Goal: Task Accomplishment & Management: Use online tool/utility

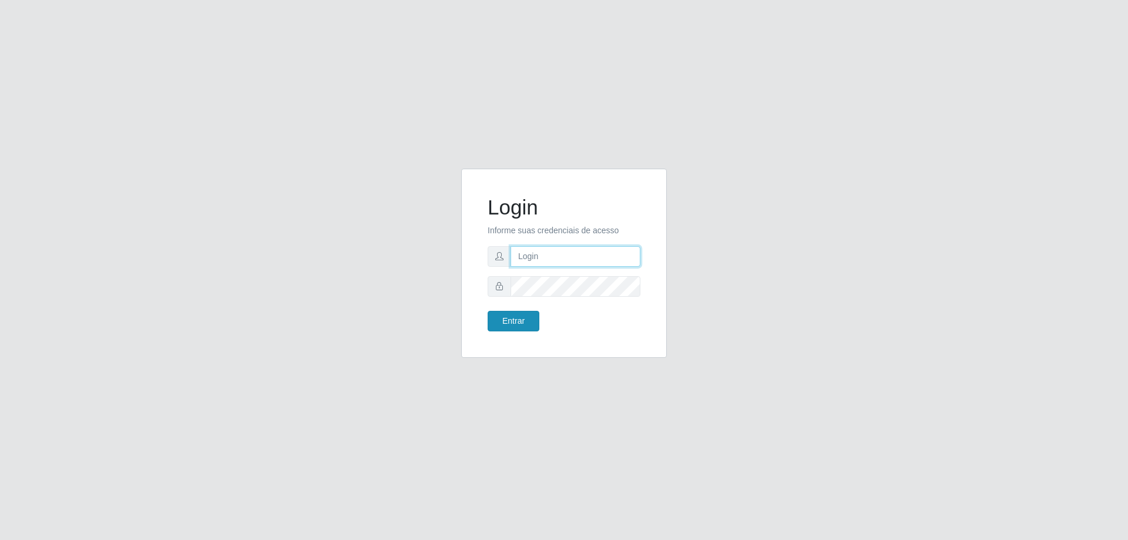
type input "mayara@frigomaster"
click at [515, 324] on button "Entrar" at bounding box center [514, 321] width 52 height 21
click at [512, 324] on button "Entrar" at bounding box center [514, 321] width 52 height 21
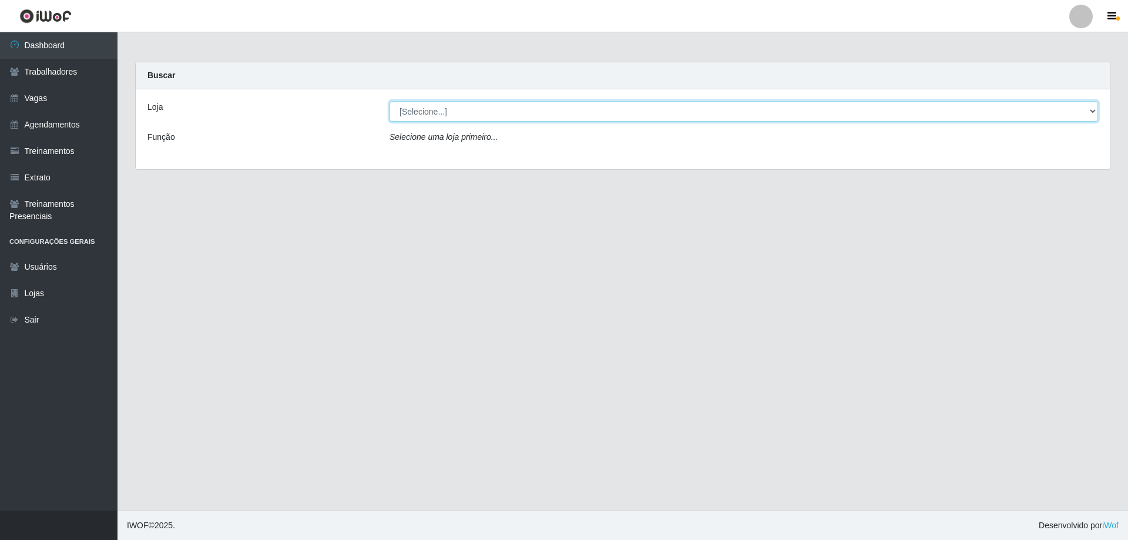
drag, startPoint x: 604, startPoint y: 112, endPoint x: 574, endPoint y: 119, distance: 30.8
click at [604, 112] on select "[Selecione...] FrigoMaster" at bounding box center [743, 111] width 708 height 21
select select "392"
click at [389, 101] on select "[Selecione...] FrigoMaster" at bounding box center [743, 111] width 708 height 21
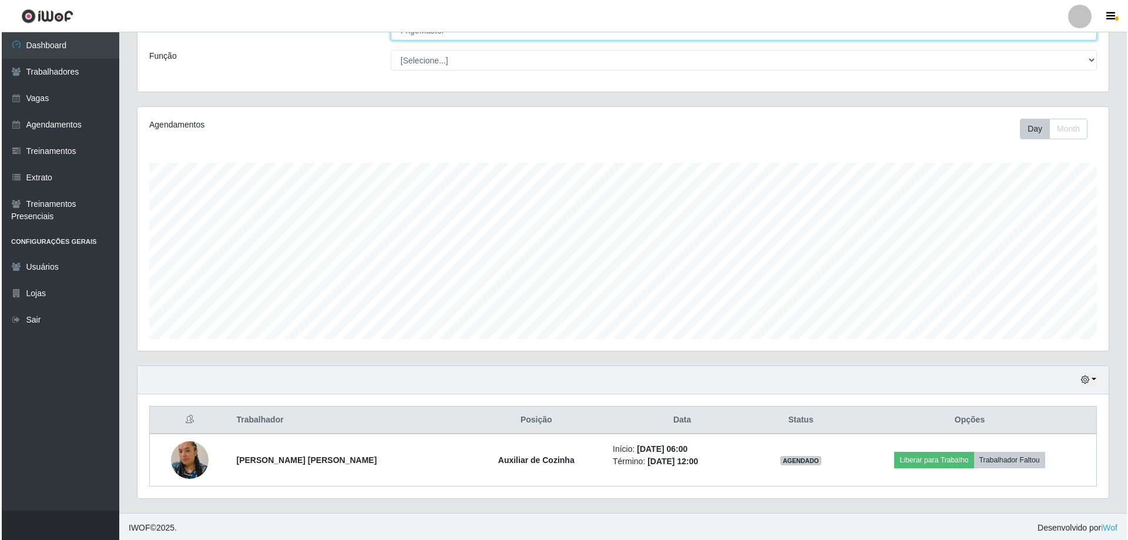
scroll to position [83, 0]
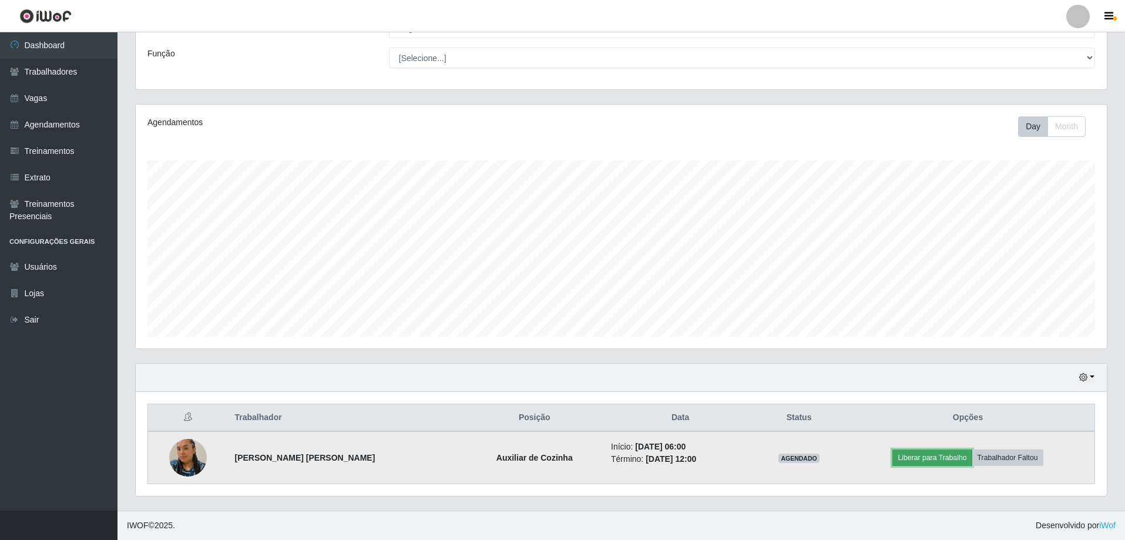
click at [926, 459] on button "Liberar para Trabalho" at bounding box center [931, 457] width 79 height 16
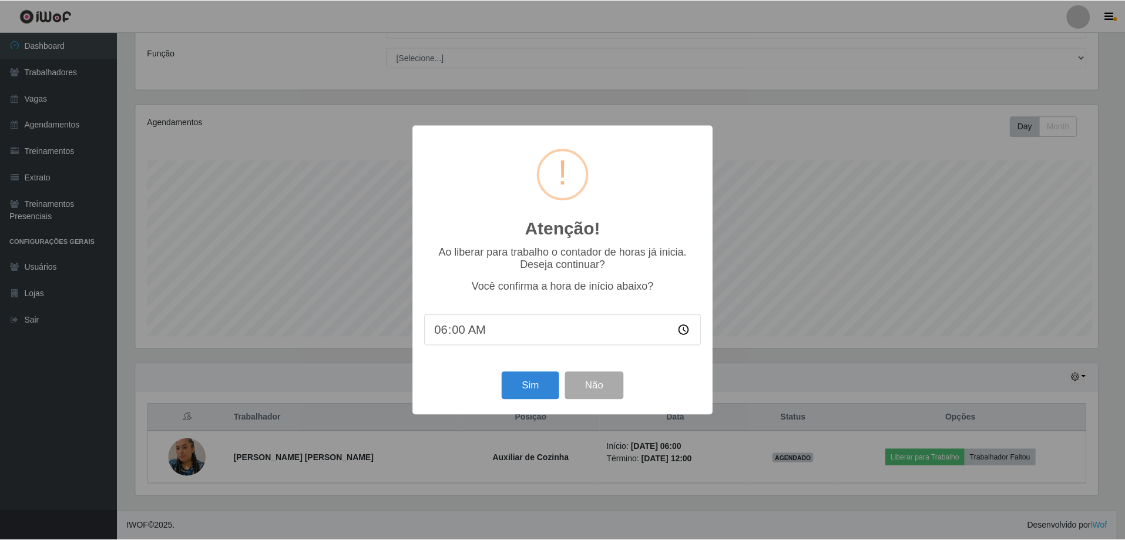
scroll to position [244, 965]
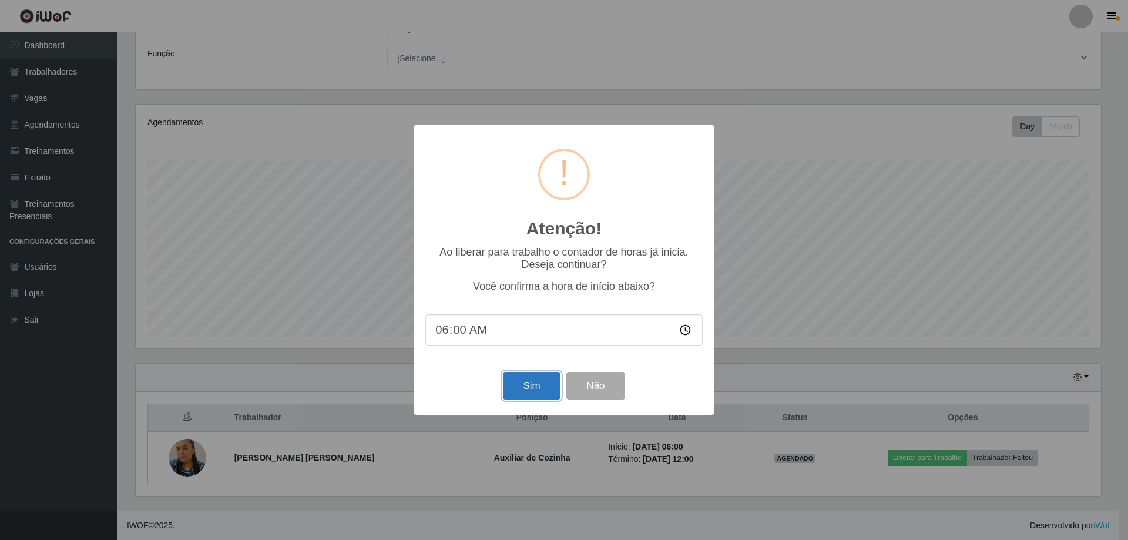
click at [523, 377] on button "Sim" at bounding box center [531, 386] width 57 height 28
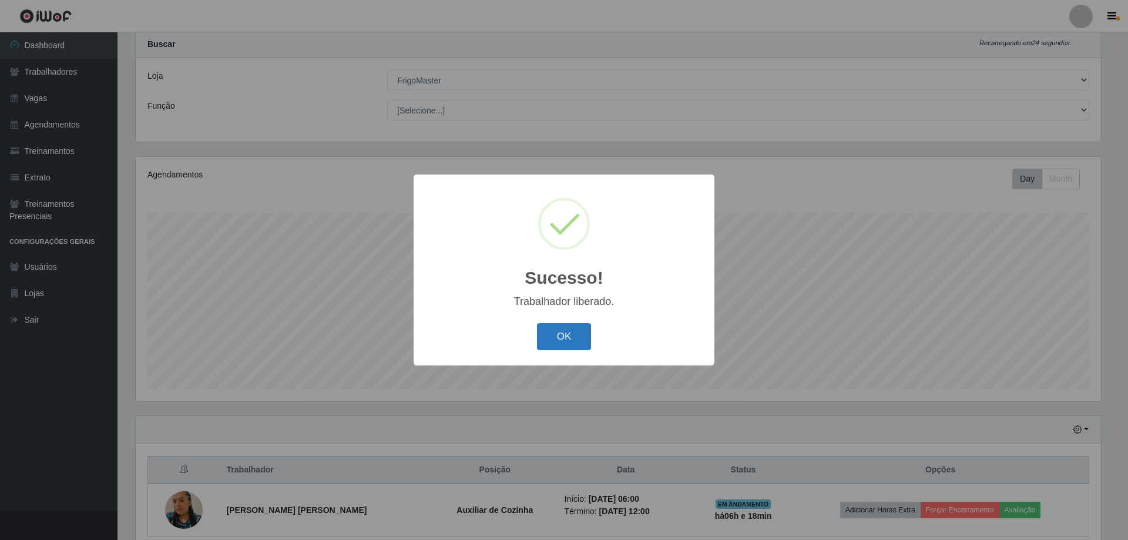
click at [546, 336] on button "OK" at bounding box center [564, 337] width 55 height 28
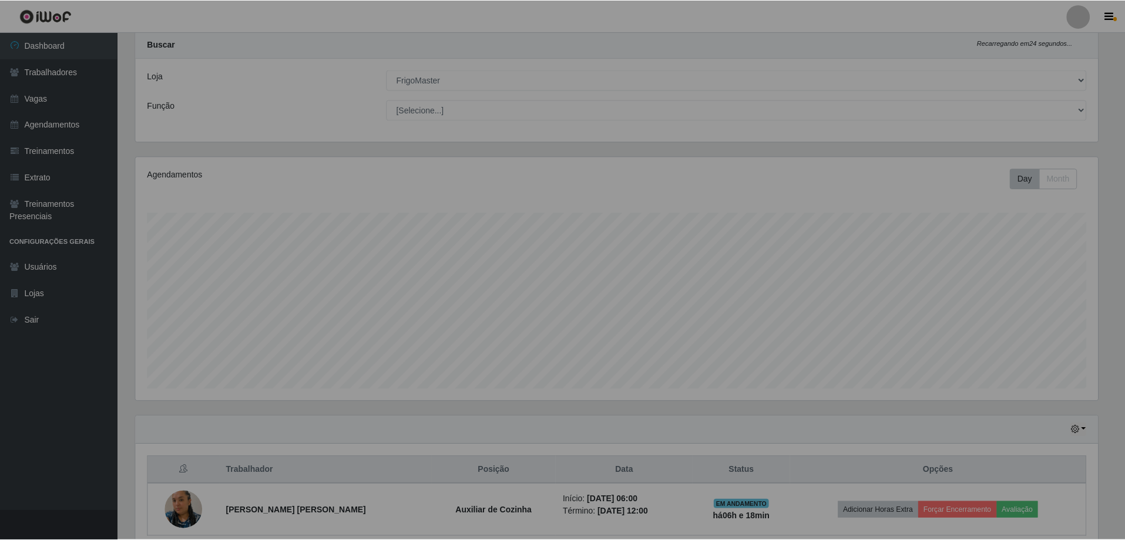
scroll to position [244, 971]
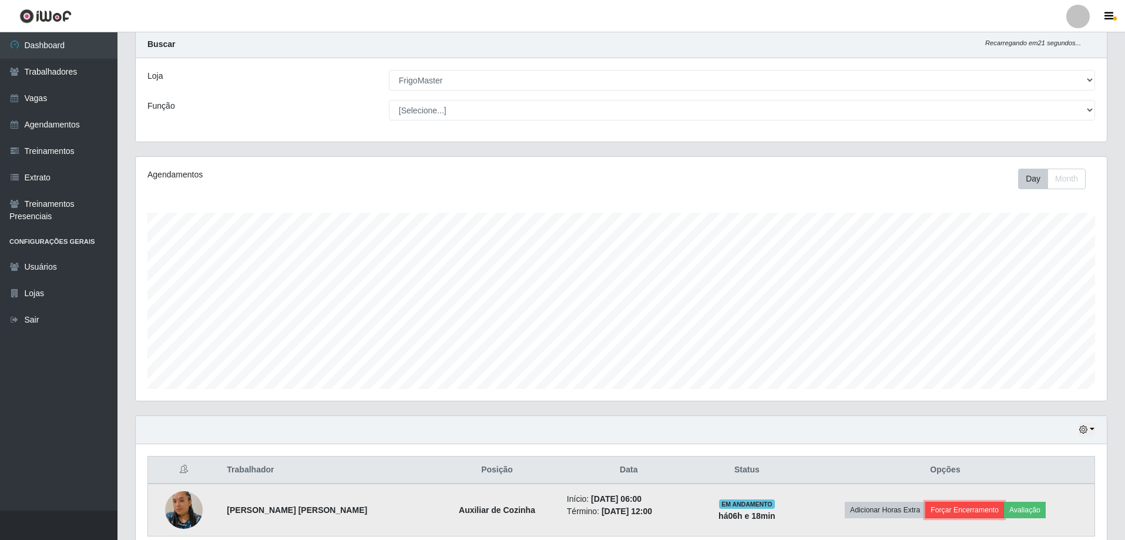
click at [963, 512] on button "Forçar Encerramento" at bounding box center [964, 510] width 79 height 16
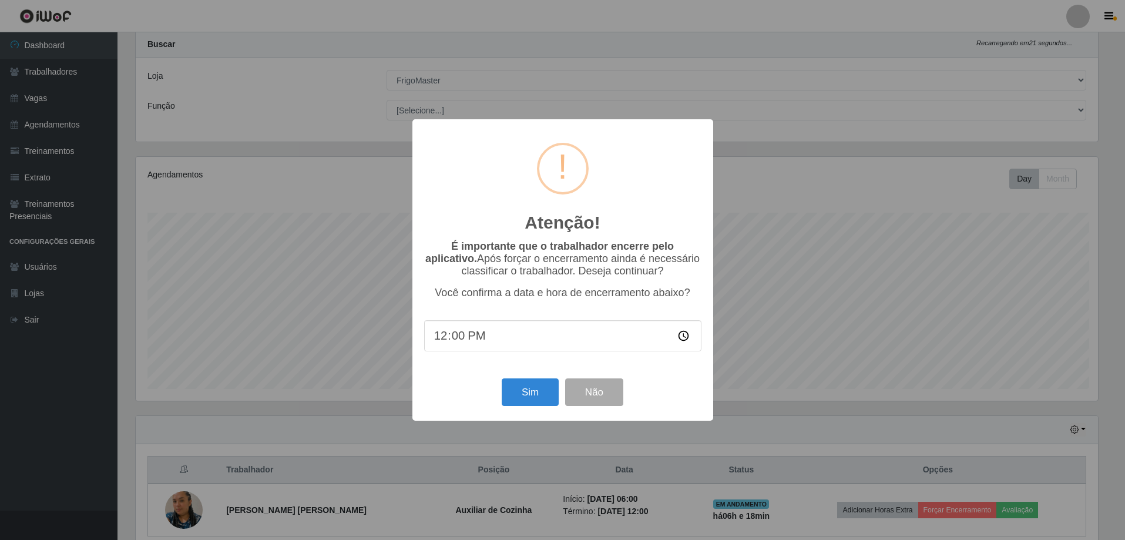
scroll to position [244, 965]
click at [520, 398] on button "Sim" at bounding box center [531, 392] width 57 height 28
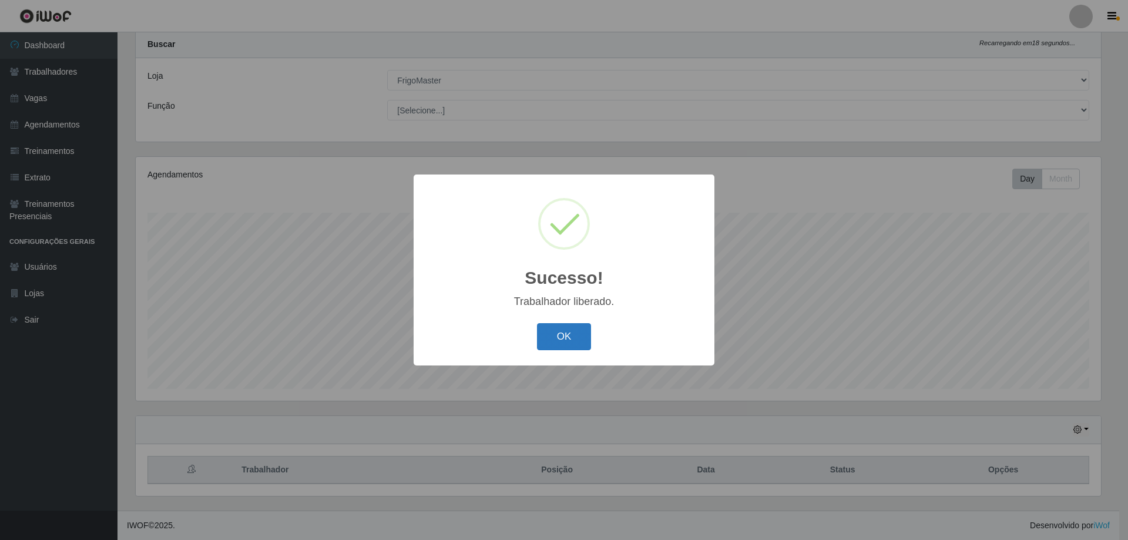
click at [546, 340] on button "OK" at bounding box center [564, 337] width 55 height 28
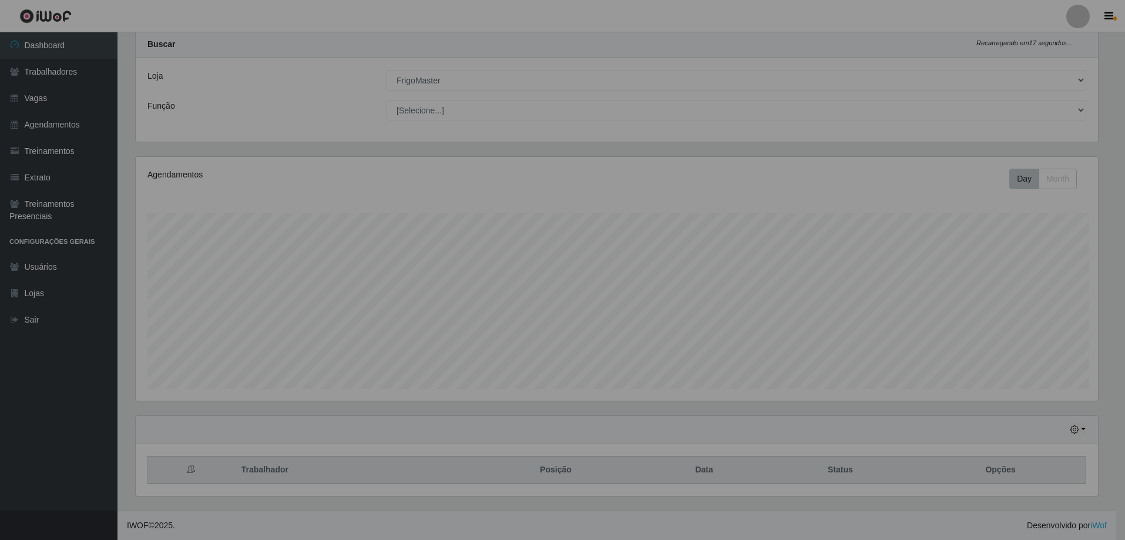
scroll to position [244, 971]
